Goal: Transaction & Acquisition: Obtain resource

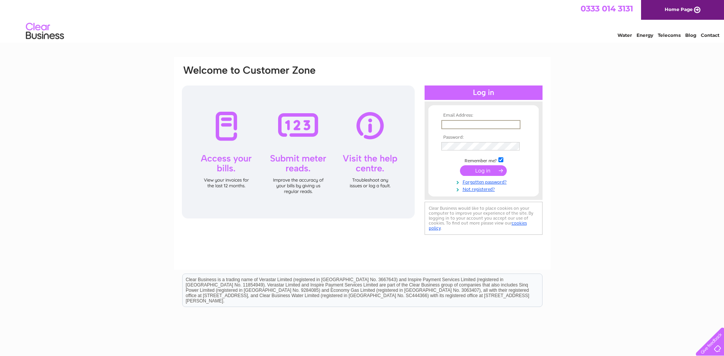
click at [460, 125] on input "text" at bounding box center [480, 124] width 79 height 9
paste input "accounts@fastsignsltd.com"
type input "accounts@fastsignsltd.com"
click at [483, 171] on input "submit" at bounding box center [483, 170] width 47 height 11
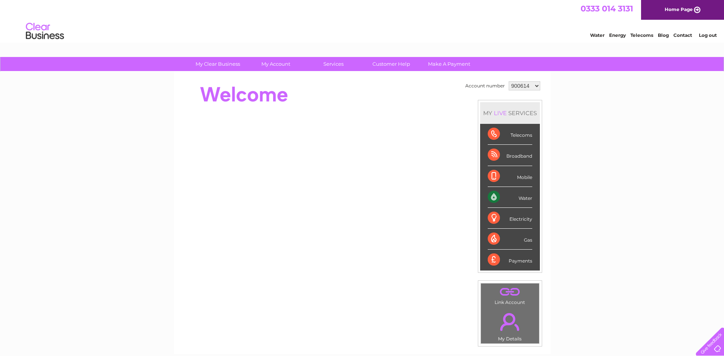
click at [521, 84] on select "900614 1107909" at bounding box center [524, 85] width 32 height 9
click at [518, 90] on select "900614 1107909" at bounding box center [524, 85] width 32 height 9
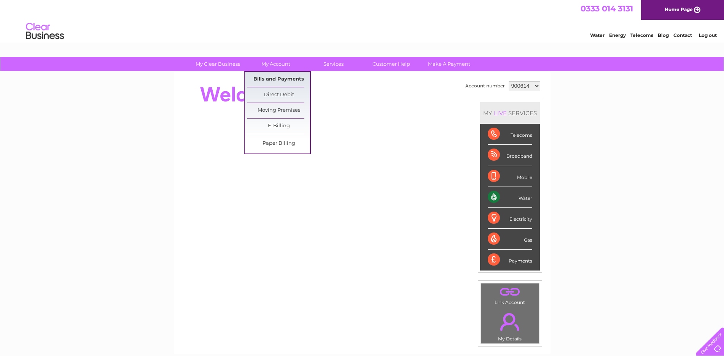
click at [273, 75] on link "Bills and Payments" at bounding box center [278, 79] width 63 height 15
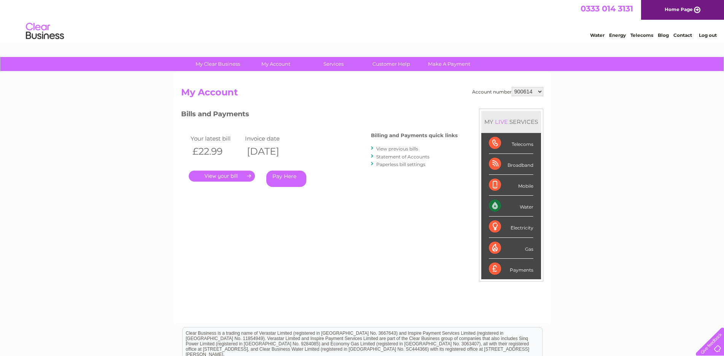
click at [231, 176] on link "." at bounding box center [222, 176] width 66 height 11
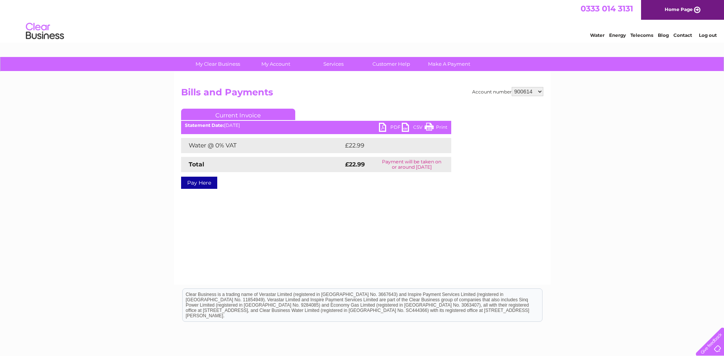
click at [382, 128] on link "PDF" at bounding box center [390, 128] width 23 height 11
click at [531, 90] on select "900614 1107909" at bounding box center [528, 91] width 32 height 9
select select "1107909"
click at [512, 87] on select "900614 1107909" at bounding box center [528, 91] width 32 height 9
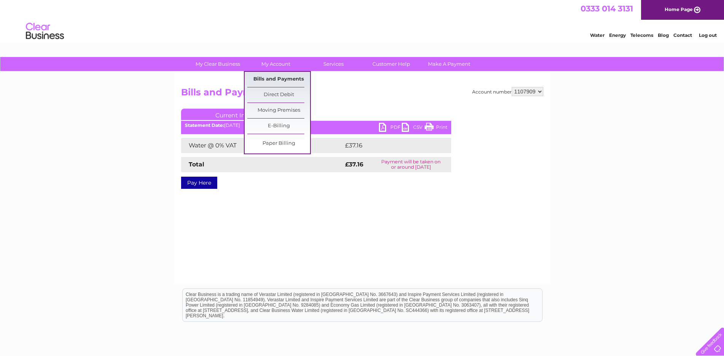
click at [265, 81] on link "Bills and Payments" at bounding box center [278, 79] width 63 height 15
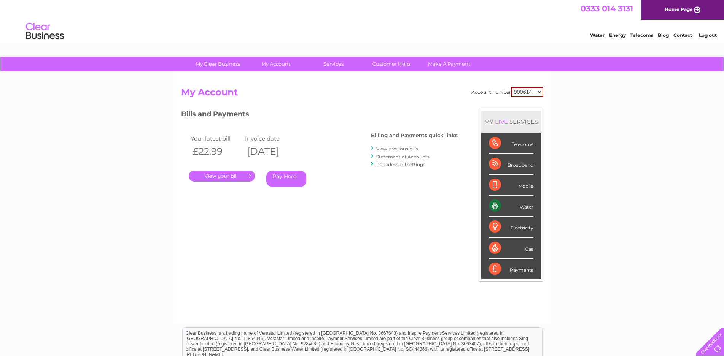
click at [518, 90] on select "900614 1107909" at bounding box center [527, 92] width 32 height 10
select select "1107909"
click at [511, 87] on select "900614 1107909" at bounding box center [527, 92] width 32 height 10
click at [229, 176] on link "." at bounding box center [222, 176] width 66 height 11
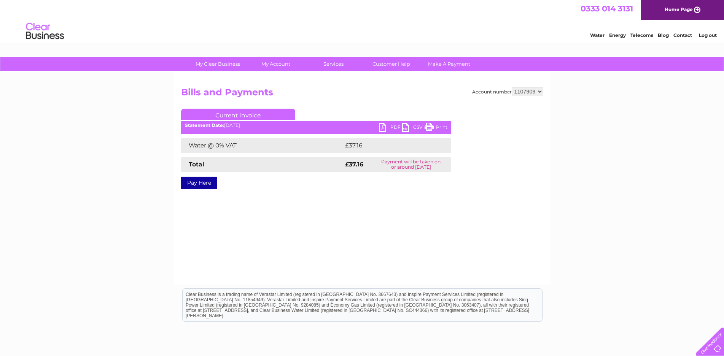
click at [384, 126] on link "PDF" at bounding box center [390, 128] width 23 height 11
